Goal: Navigation & Orientation: Find specific page/section

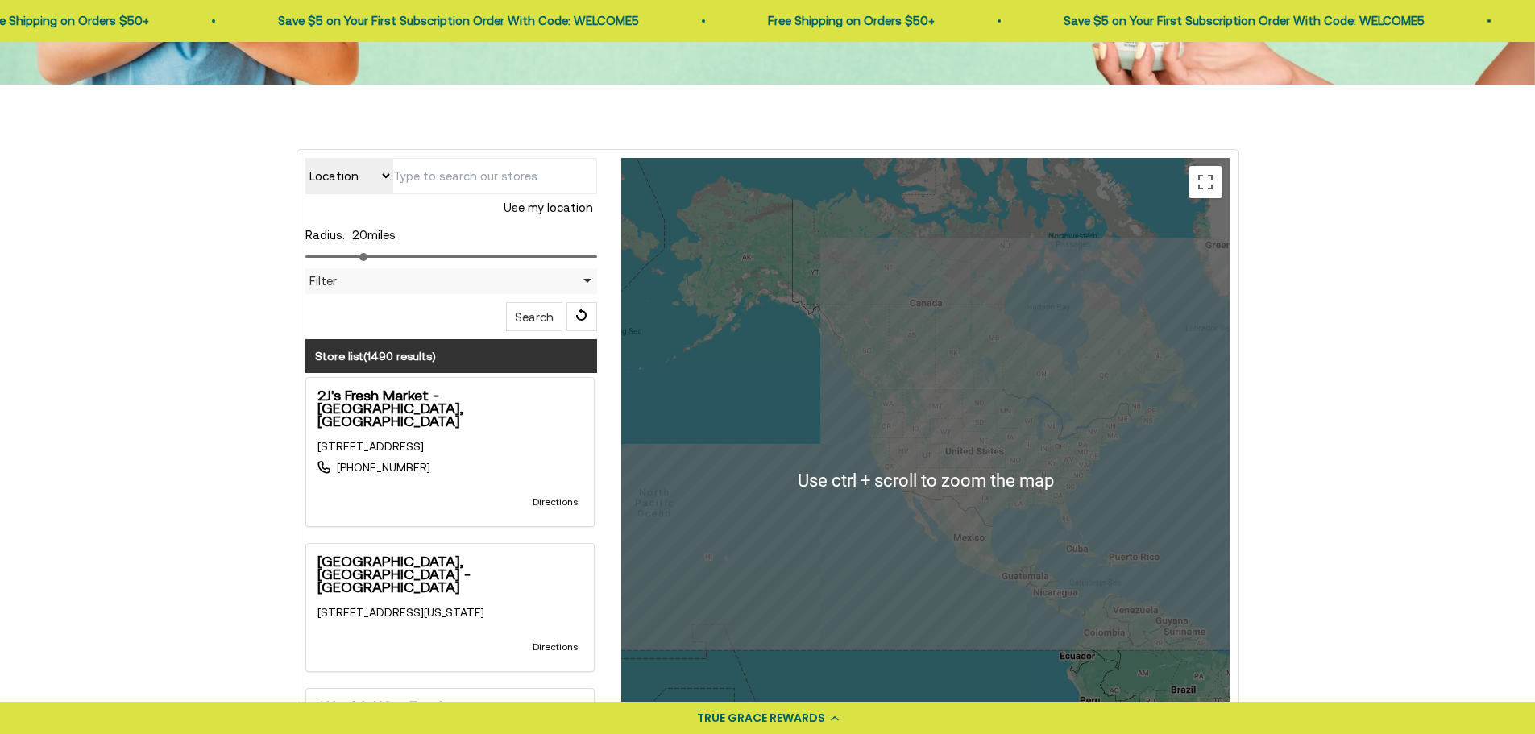
scroll to position [403, 0]
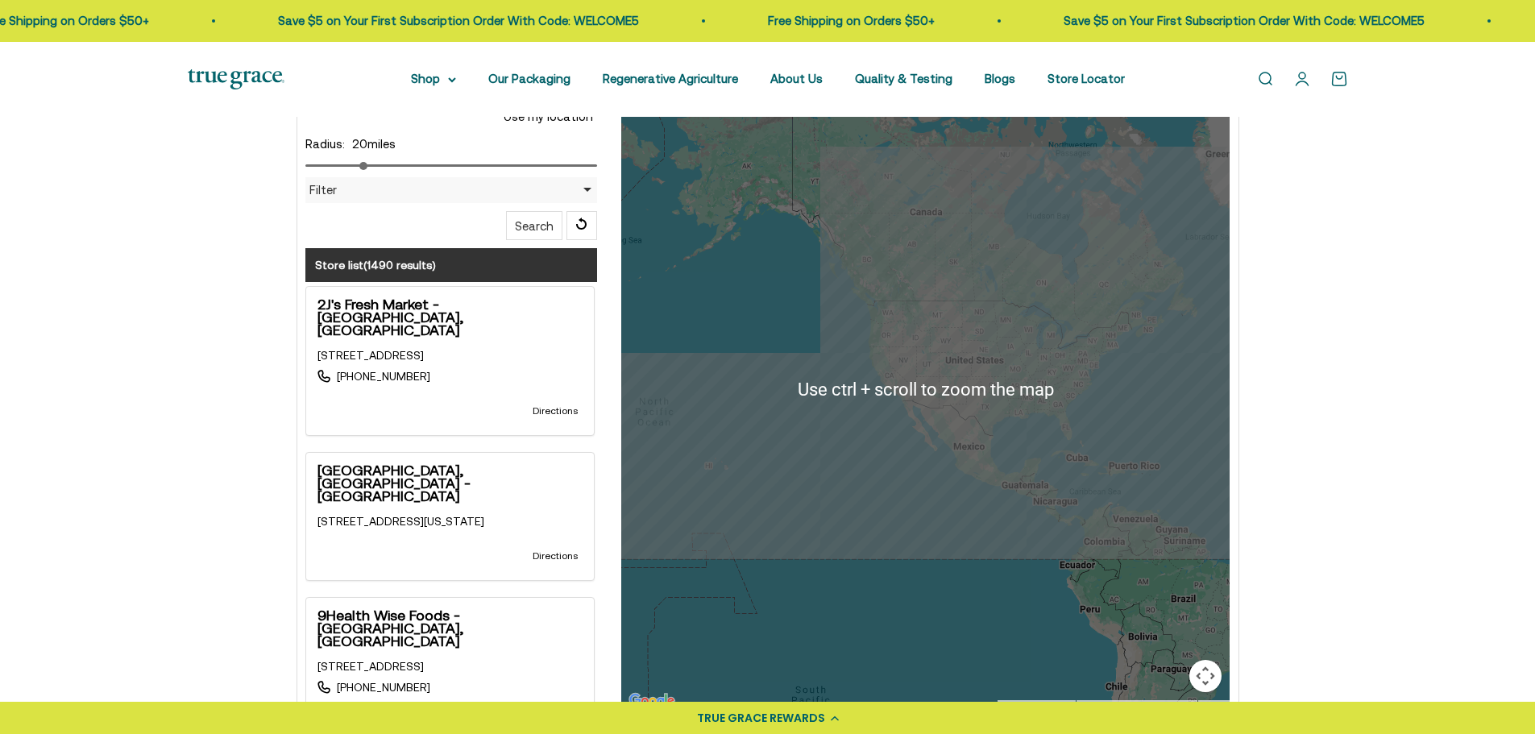
click at [1049, 352] on div at bounding box center [925, 389] width 609 height 645
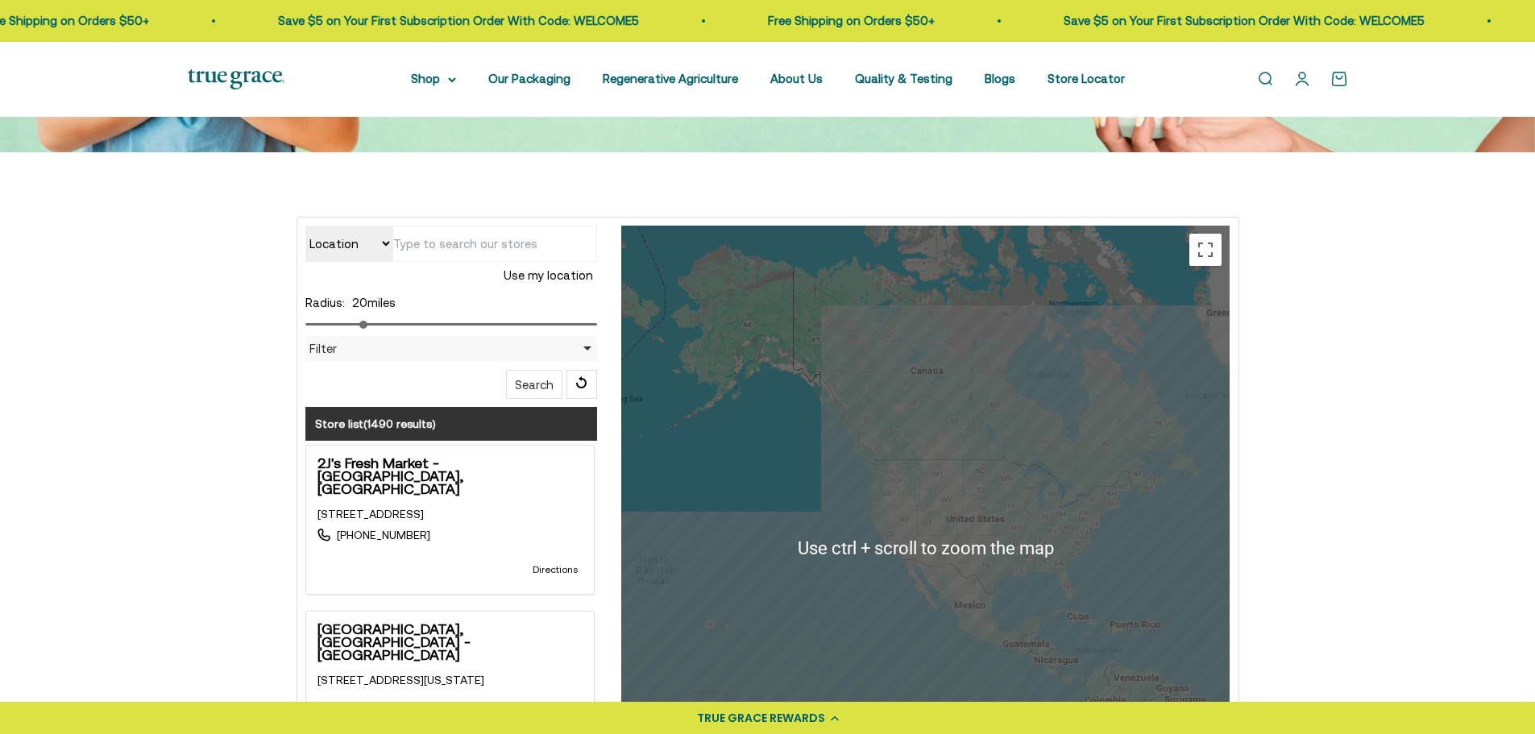
scroll to position [161, 0]
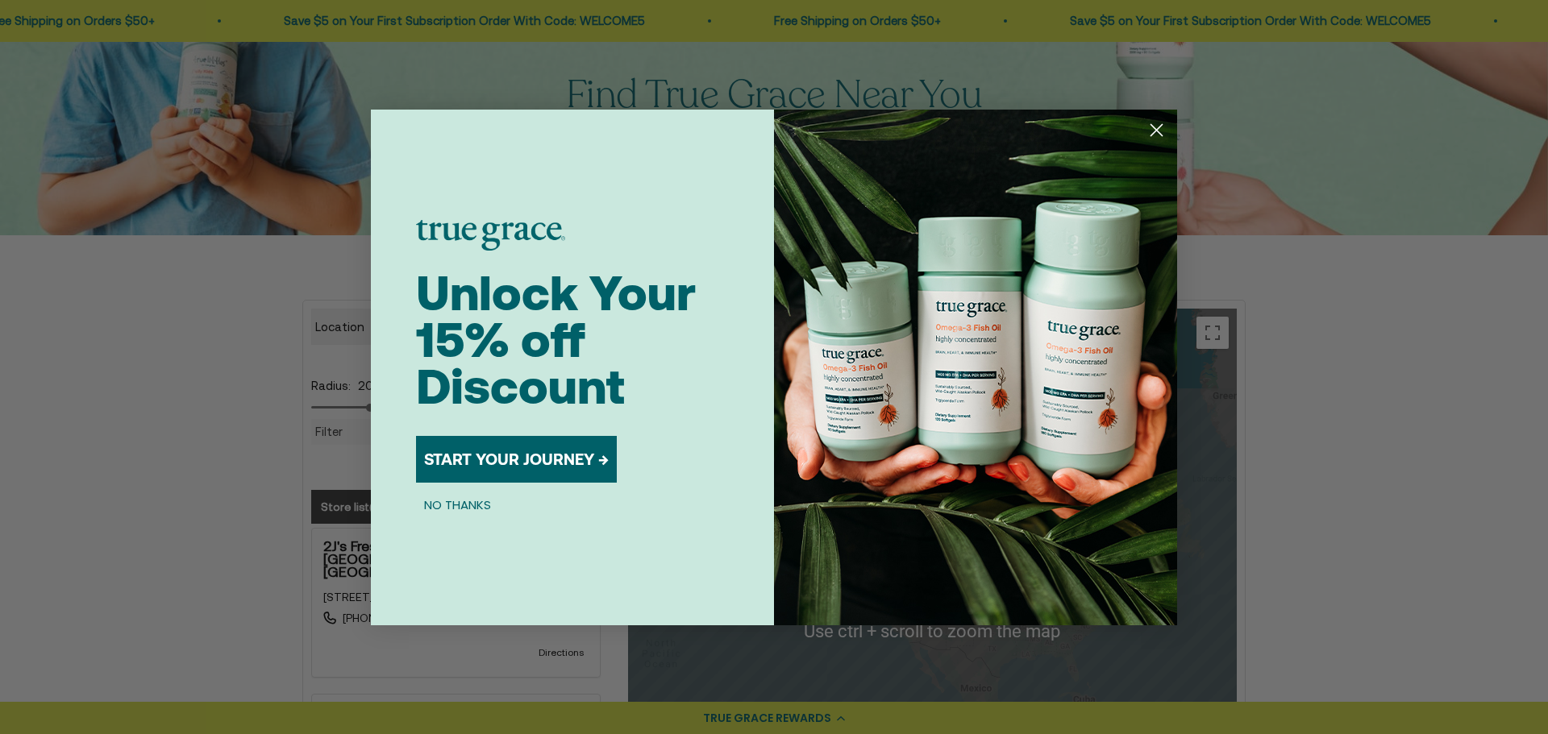
click at [1161, 130] on circle "Close dialog" at bounding box center [1156, 129] width 27 height 27
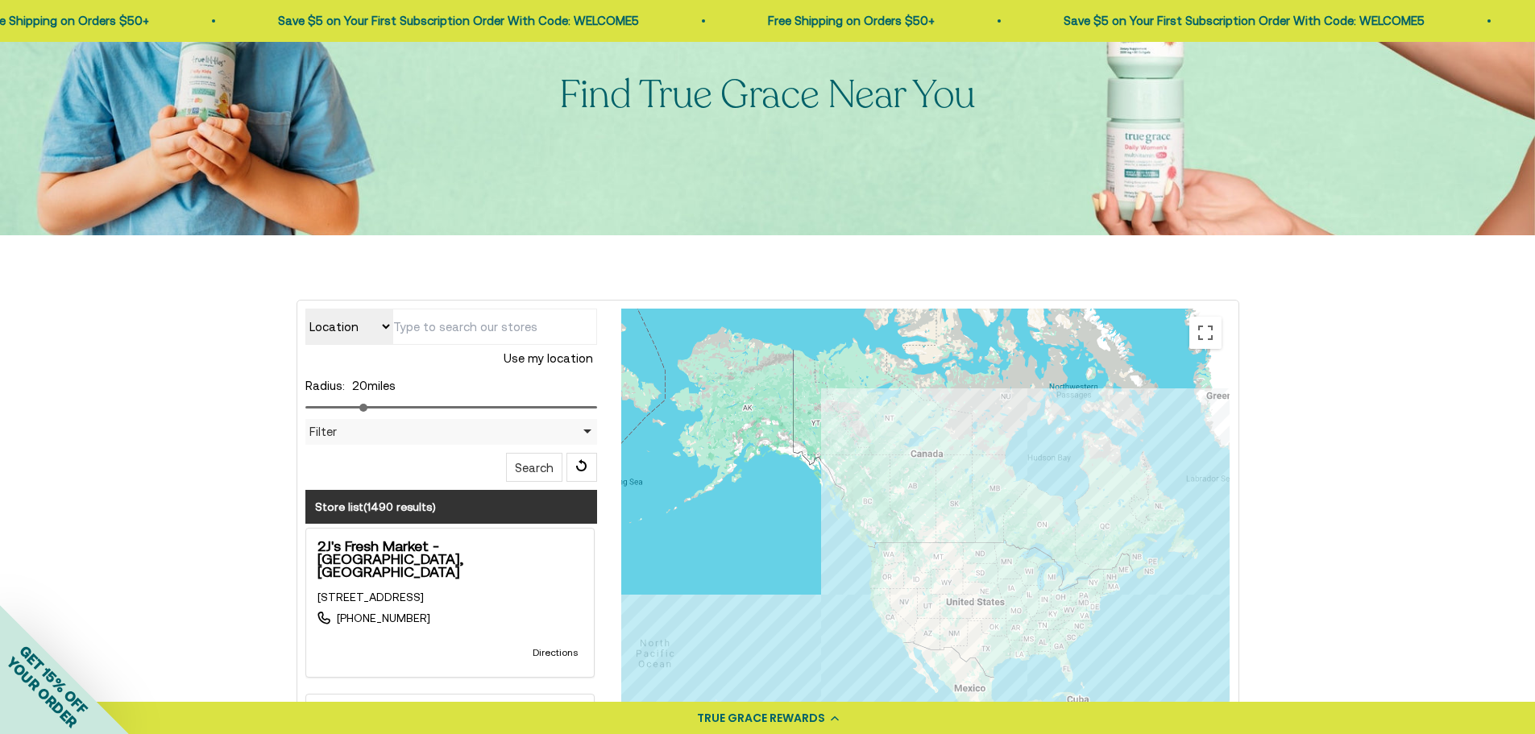
click at [422, 335] on input "text" at bounding box center [495, 327] width 205 height 36
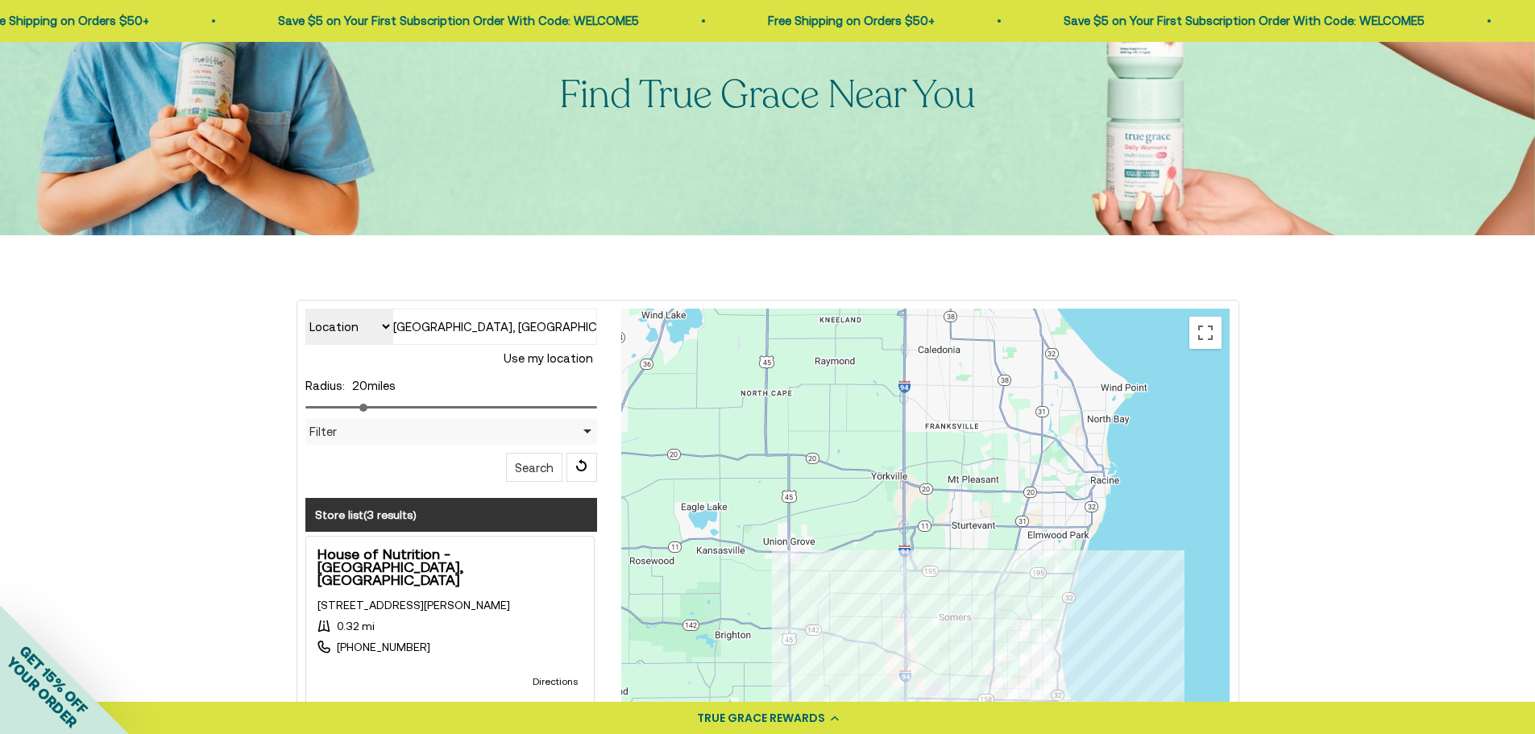
drag, startPoint x: 1091, startPoint y: 444, endPoint x: 1066, endPoint y: 610, distance: 167.9
click at [1066, 611] on div at bounding box center [925, 631] width 609 height 645
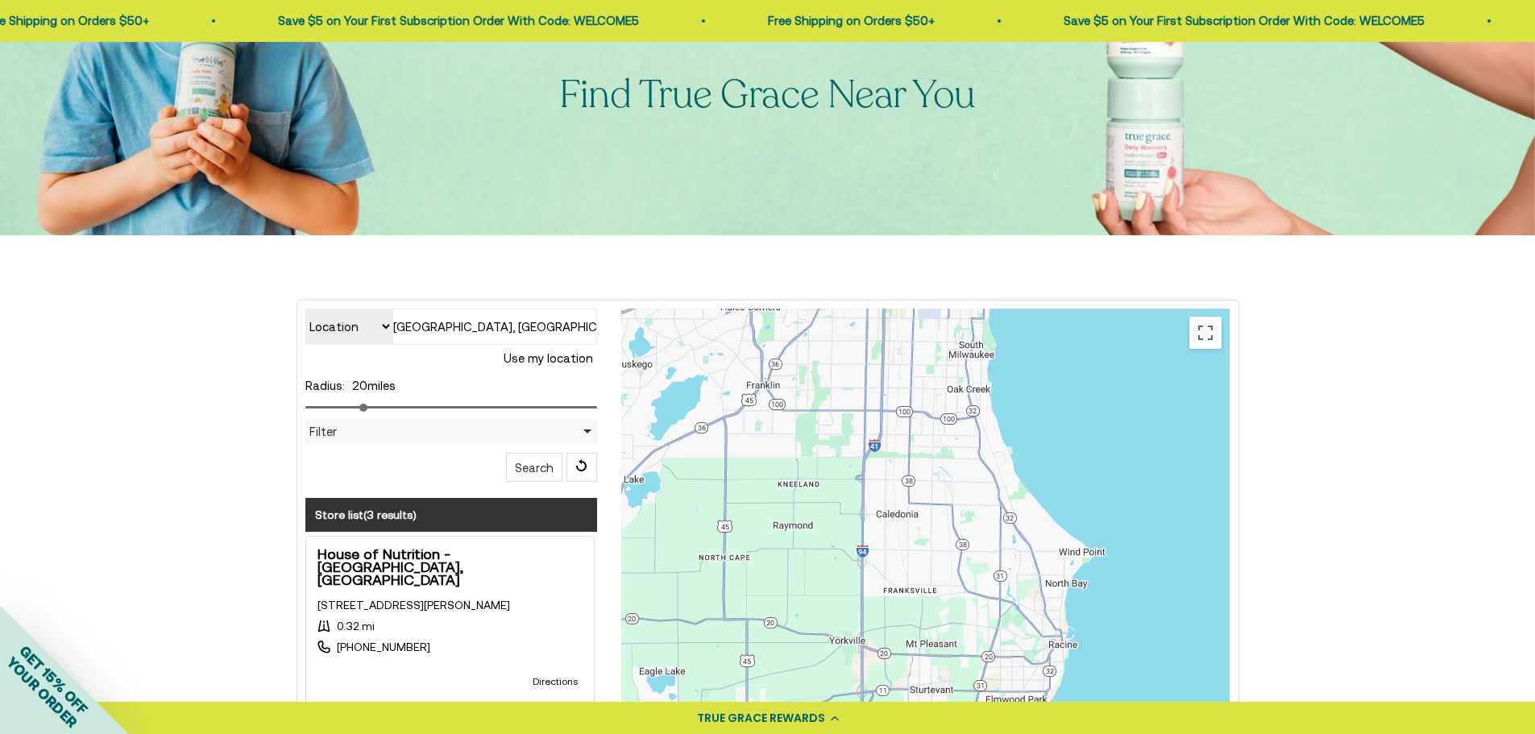
drag, startPoint x: 1087, startPoint y: 443, endPoint x: 1038, endPoint y: 620, distance: 183.2
click at [1041, 626] on div at bounding box center [925, 631] width 609 height 645
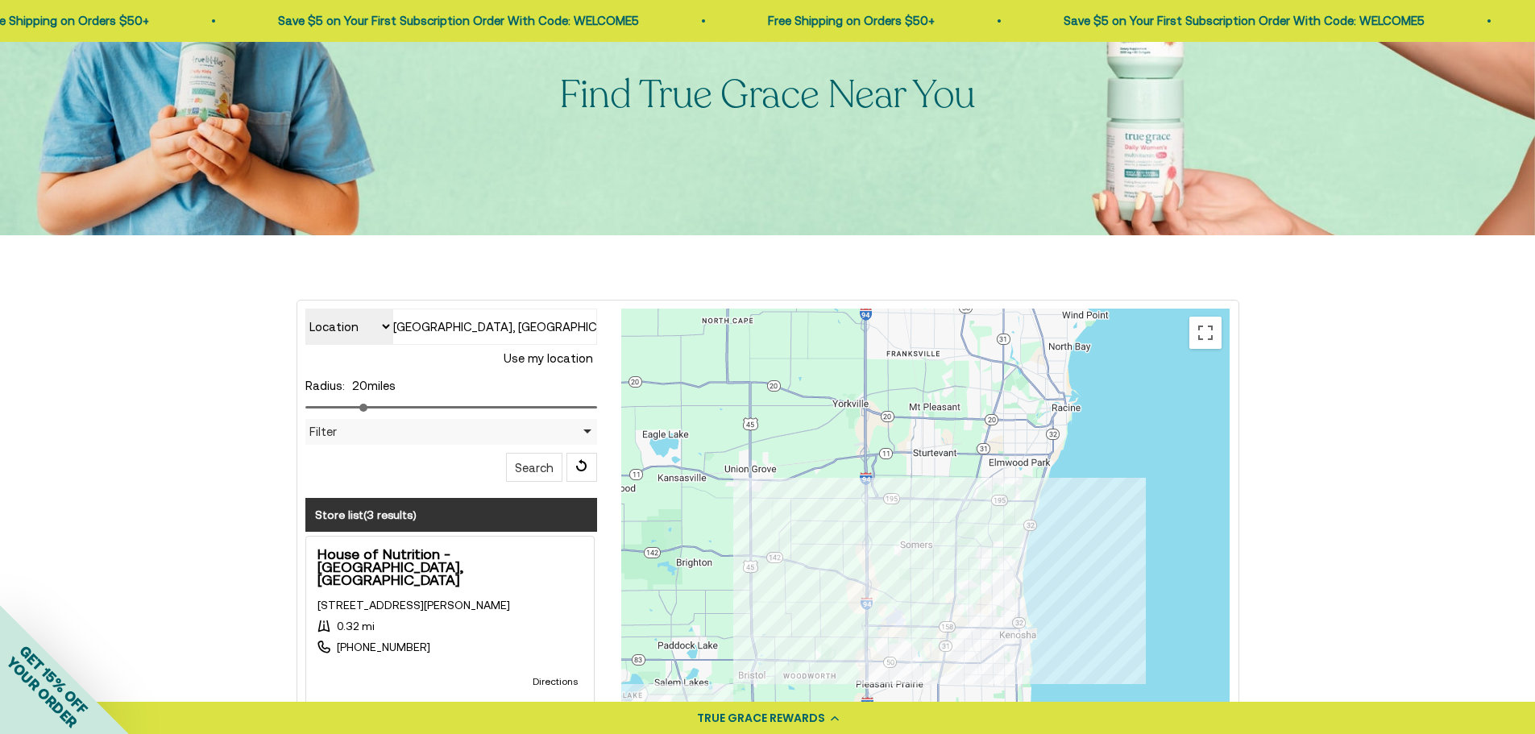
drag, startPoint x: 958, startPoint y: 546, endPoint x: 971, endPoint y: 281, distance: 264.7
click at [971, 281] on div "Location Store name [GEOGRAPHIC_DATA], [GEOGRAPHIC_DATA], [GEOGRAPHIC_DATA] Use…" at bounding box center [767, 676] width 1535 height 882
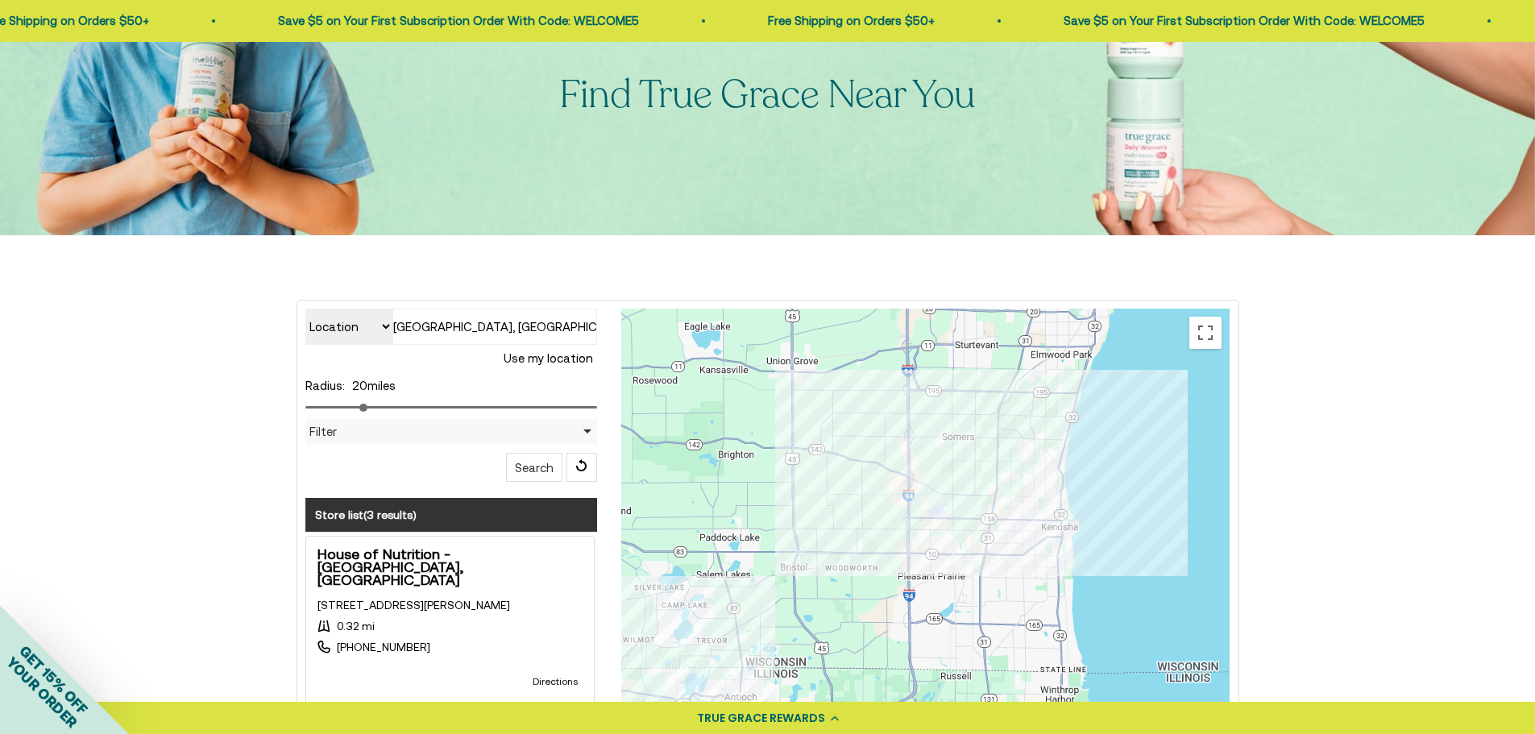
drag, startPoint x: 969, startPoint y: 438, endPoint x: 1010, endPoint y: 332, distance: 113.3
click at [1010, 332] on div at bounding box center [925, 631] width 609 height 645
click at [975, 545] on div at bounding box center [925, 631] width 609 height 645
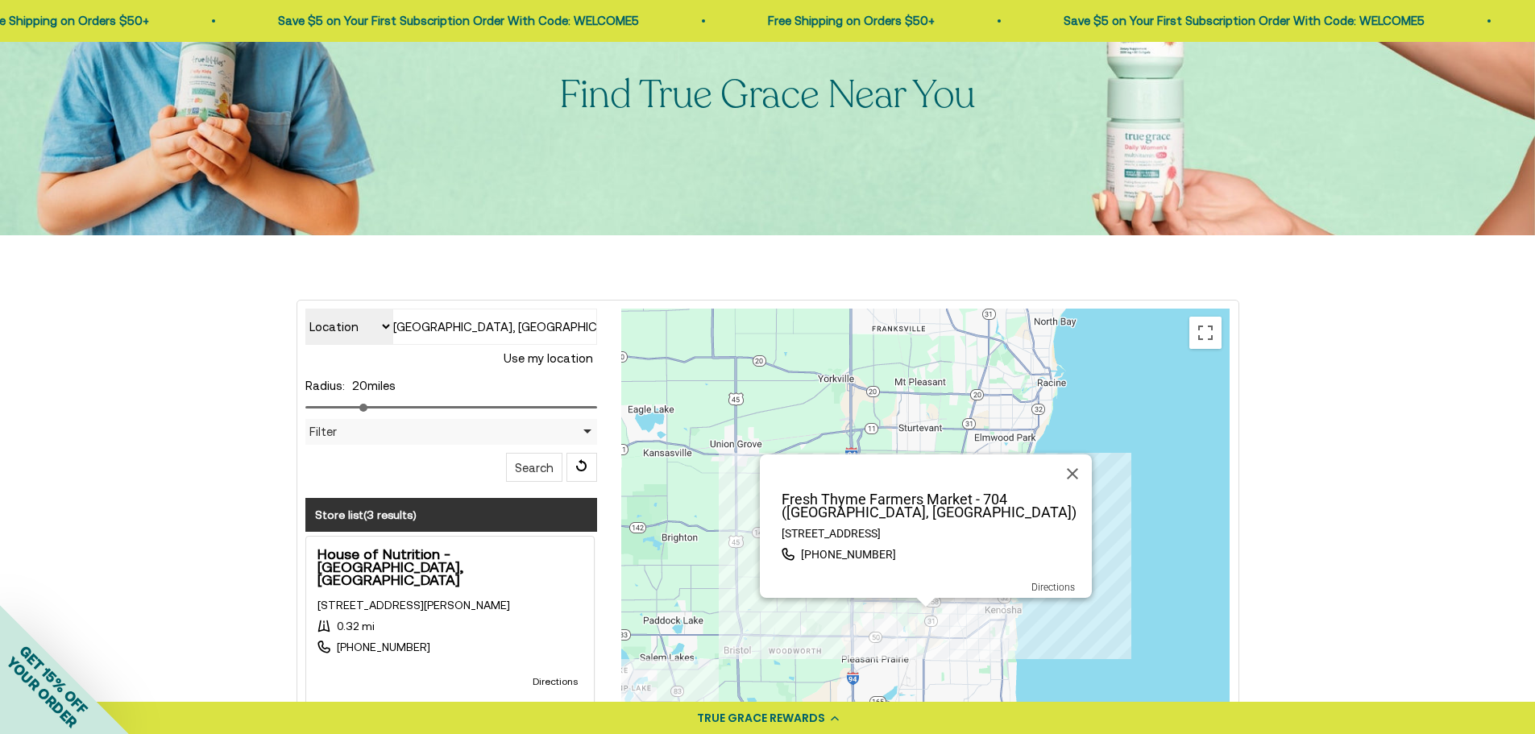
click at [1012, 600] on div "Fresh Thyme Farmers Market - 704 ([GEOGRAPHIC_DATA], [GEOGRAPHIC_DATA]) [STREET…" at bounding box center [925, 631] width 609 height 645
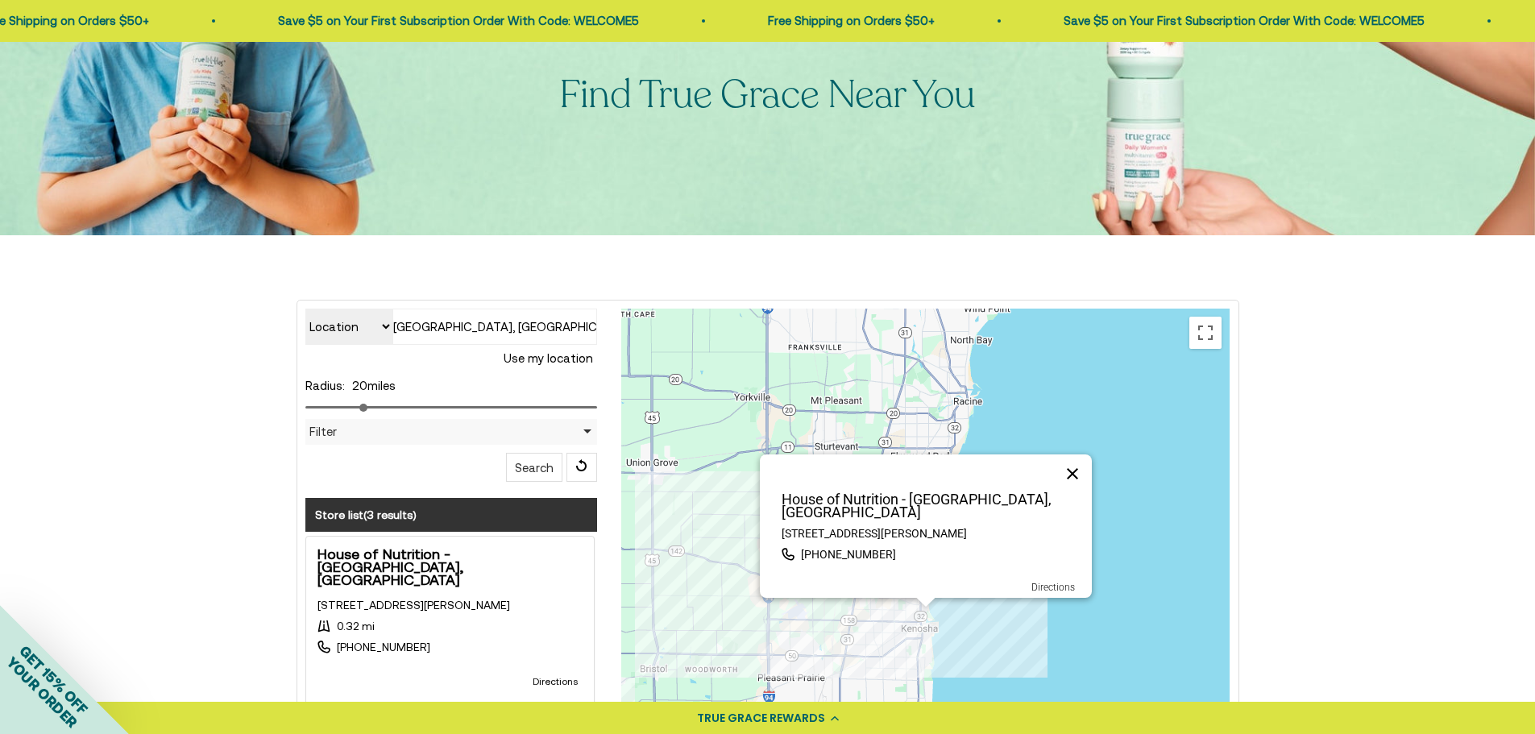
click at [1073, 485] on button "Close" at bounding box center [1072, 474] width 39 height 39
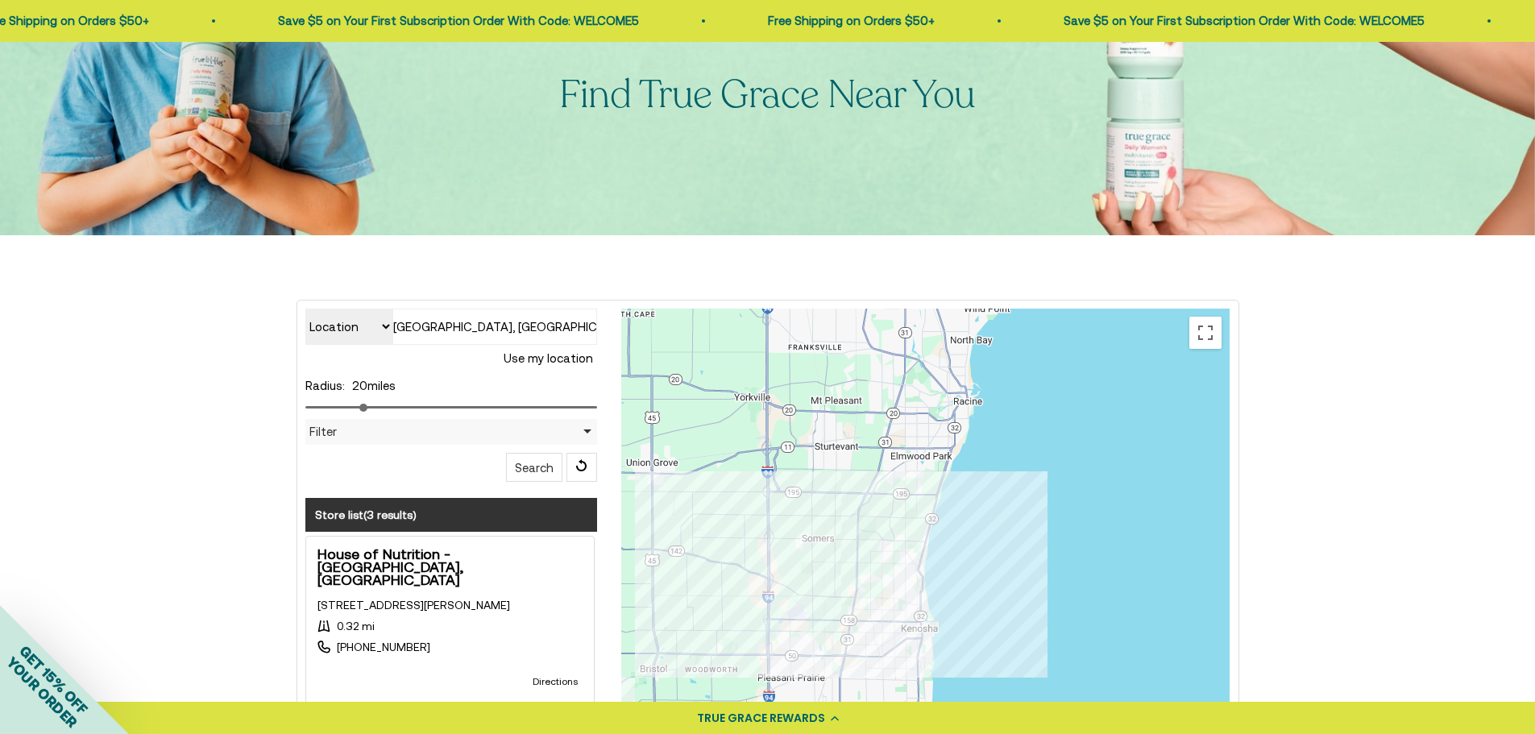
click at [426, 318] on input "[GEOGRAPHIC_DATA], [GEOGRAPHIC_DATA], [GEOGRAPHIC_DATA]" at bounding box center [495, 327] width 205 height 36
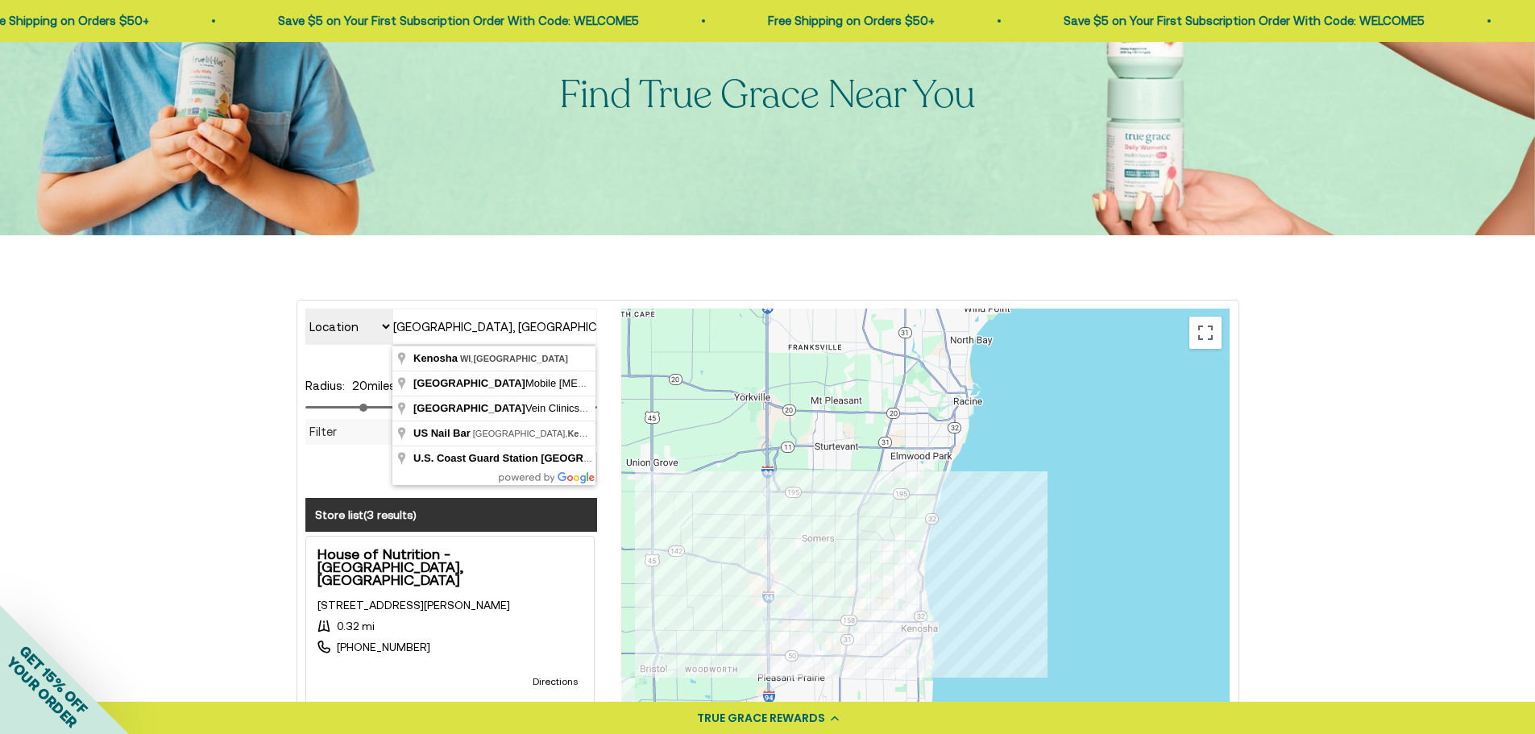
click at [426, 318] on input "[GEOGRAPHIC_DATA], [GEOGRAPHIC_DATA], [GEOGRAPHIC_DATA]" at bounding box center [495, 327] width 205 height 36
type input "Racine, [GEOGRAPHIC_DATA], [GEOGRAPHIC_DATA]"
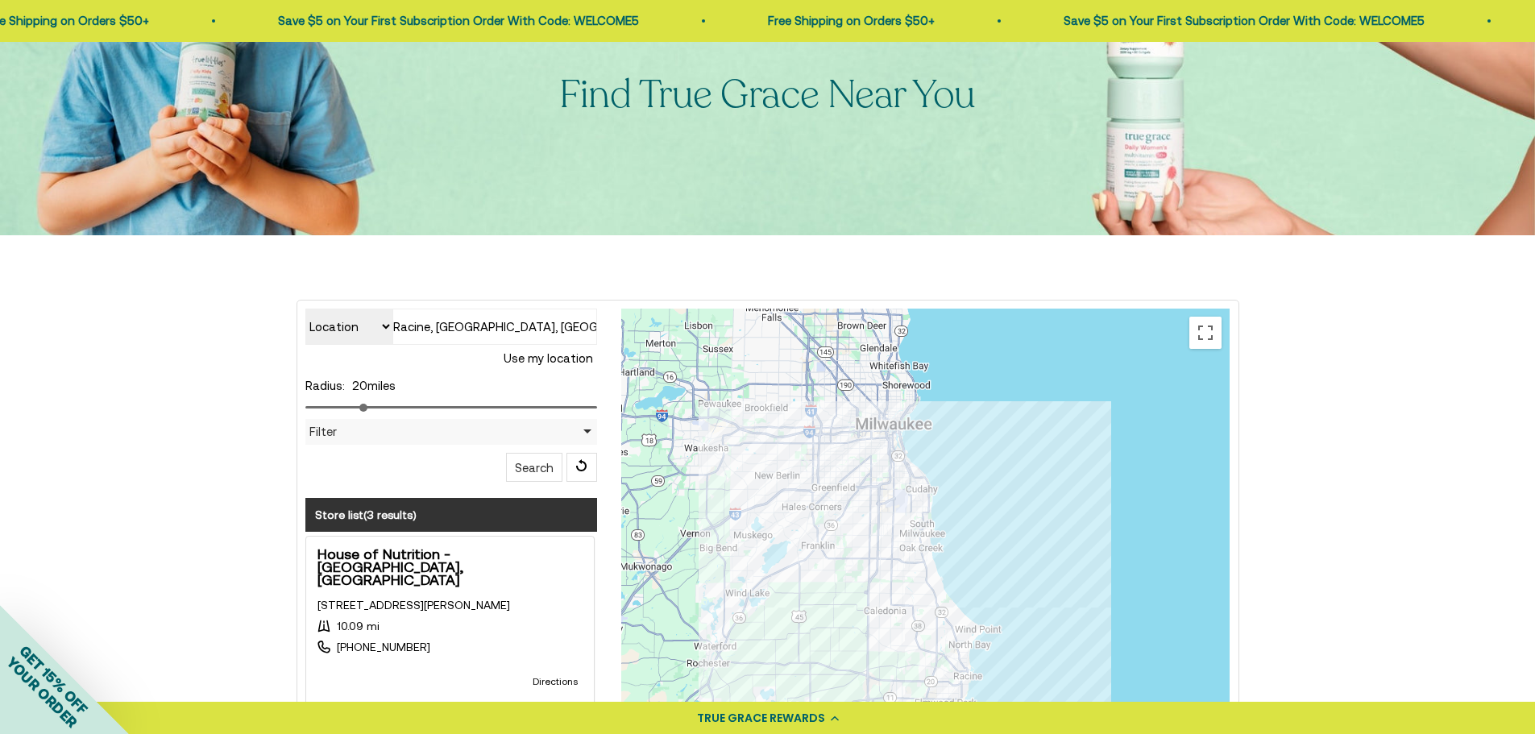
click at [969, 667] on div at bounding box center [925, 631] width 609 height 645
click at [965, 667] on div at bounding box center [925, 631] width 609 height 645
click at [910, 455] on div at bounding box center [925, 631] width 609 height 645
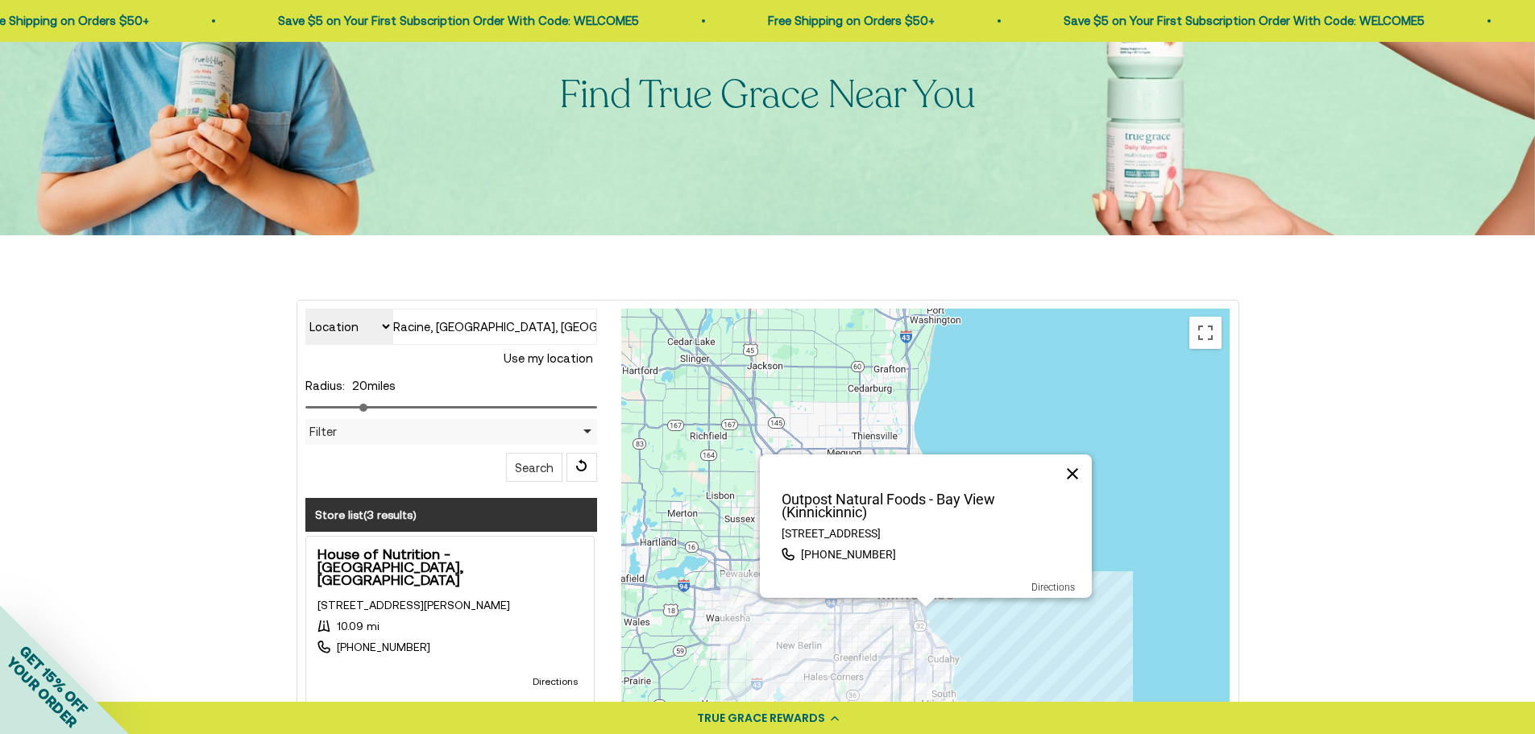
click at [1066, 459] on button "Close" at bounding box center [1072, 474] width 39 height 39
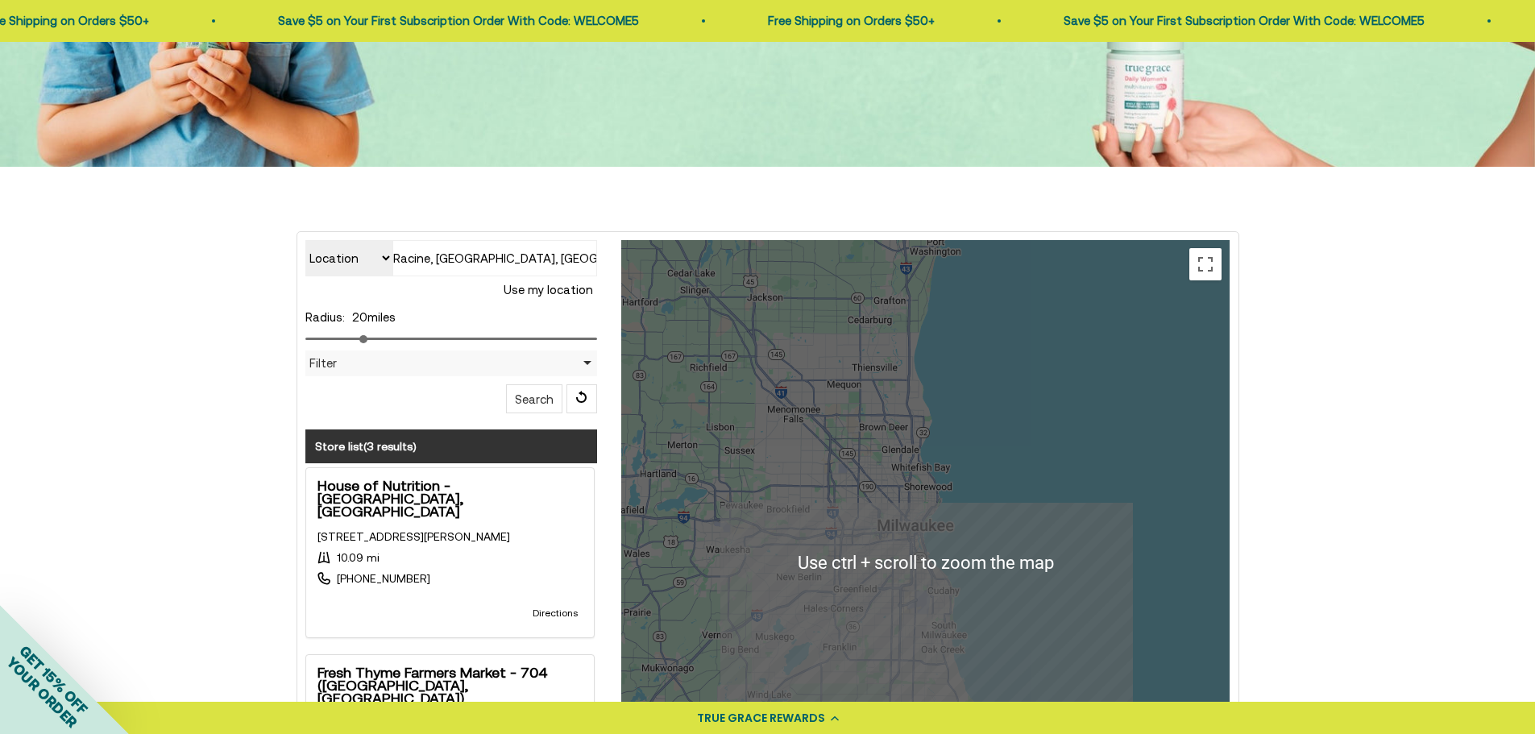
scroll to position [242, 0]
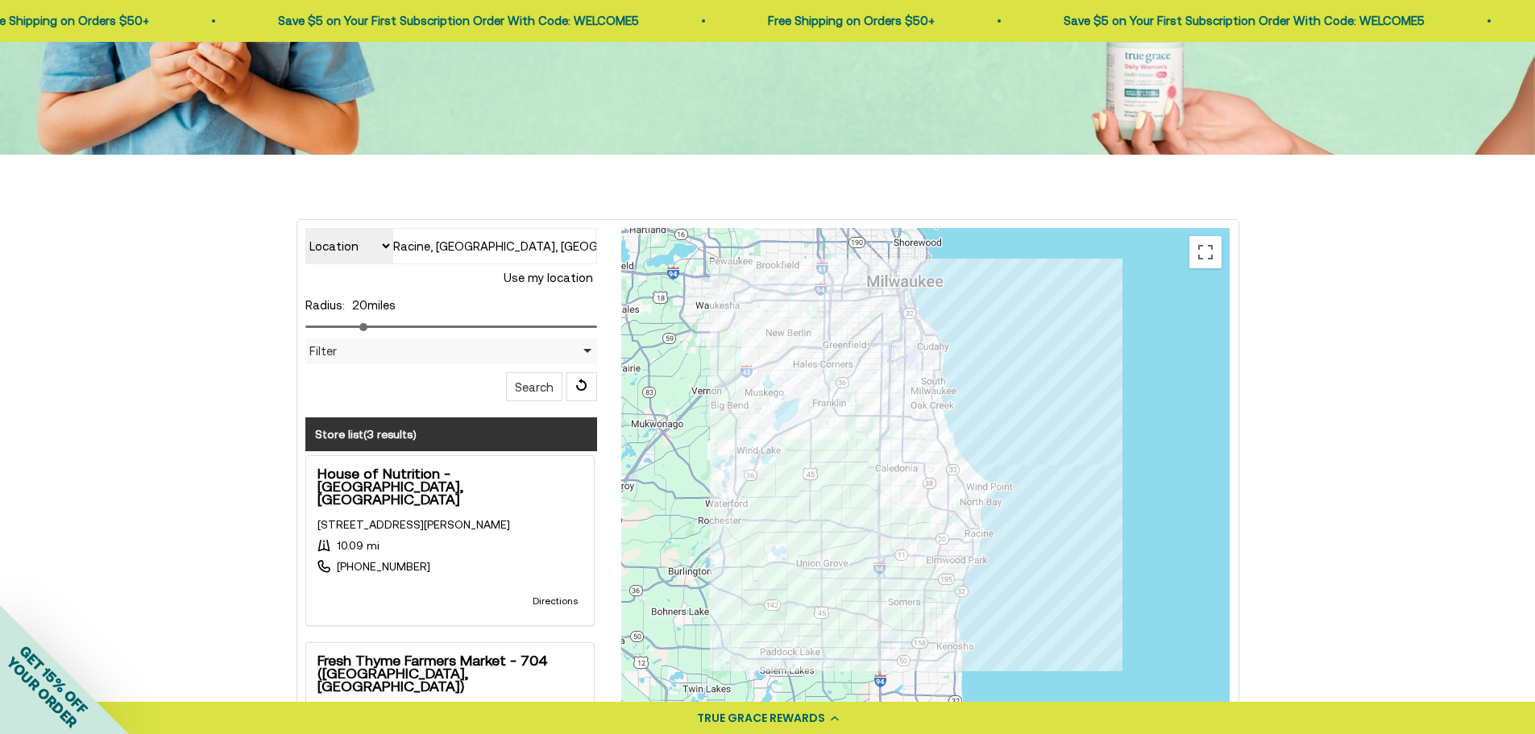
drag, startPoint x: 1022, startPoint y: 541, endPoint x: 1015, endPoint y: 325, distance: 216.1
click at [1015, 325] on div at bounding box center [925, 550] width 609 height 645
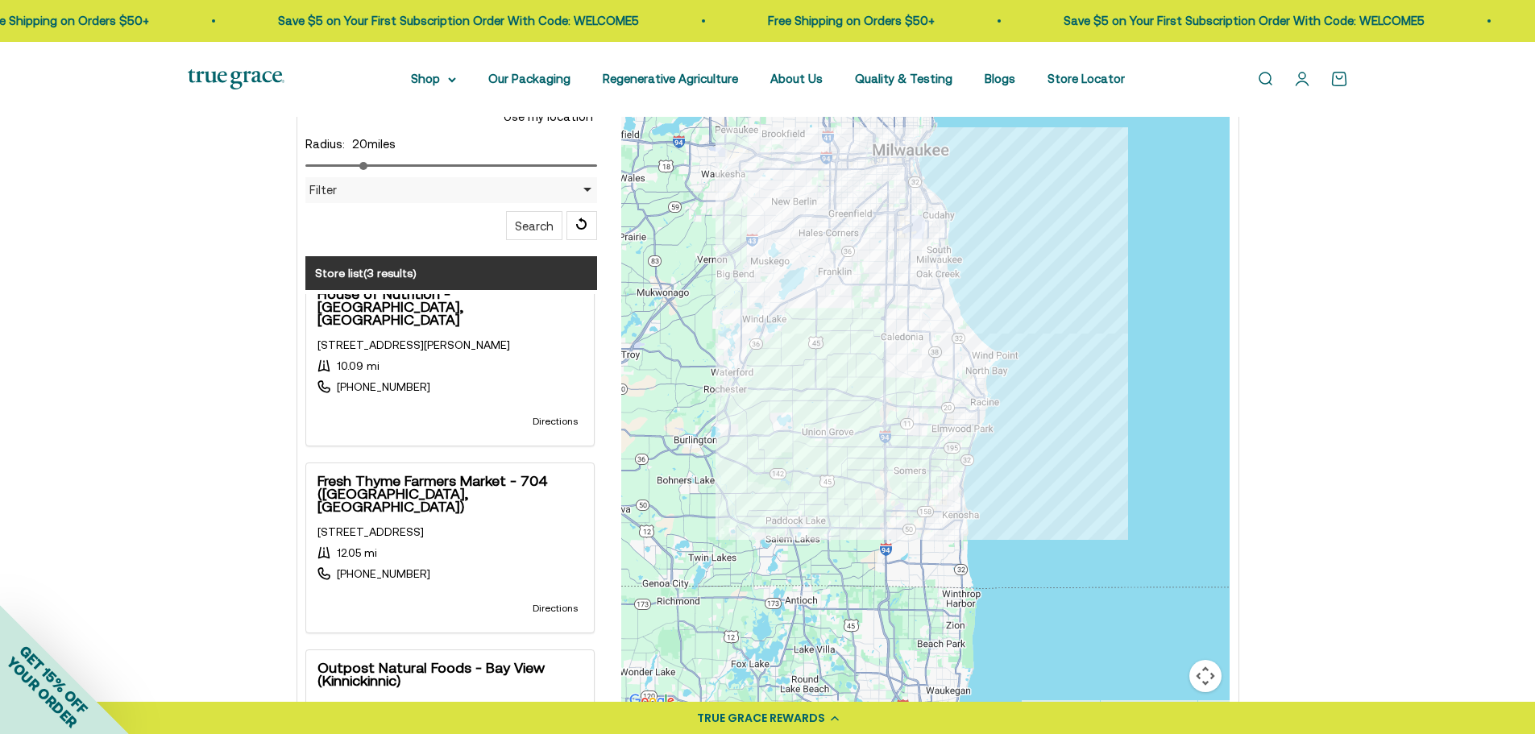
scroll to position [0, 0]
